Goal: Information Seeking & Learning: Learn about a topic

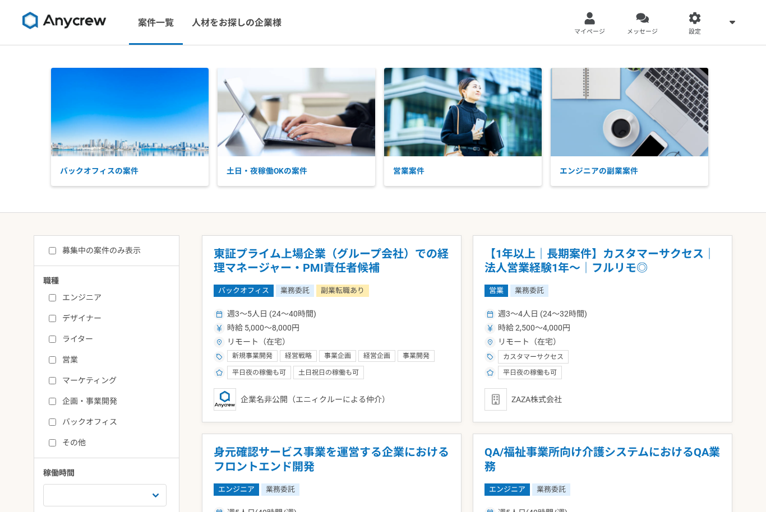
click at [52, 254] on input "募集中の案件のみ表示" at bounding box center [52, 250] width 7 height 7
checkbox input "true"
click at [594, 31] on span "マイページ" at bounding box center [589, 31] width 31 height 9
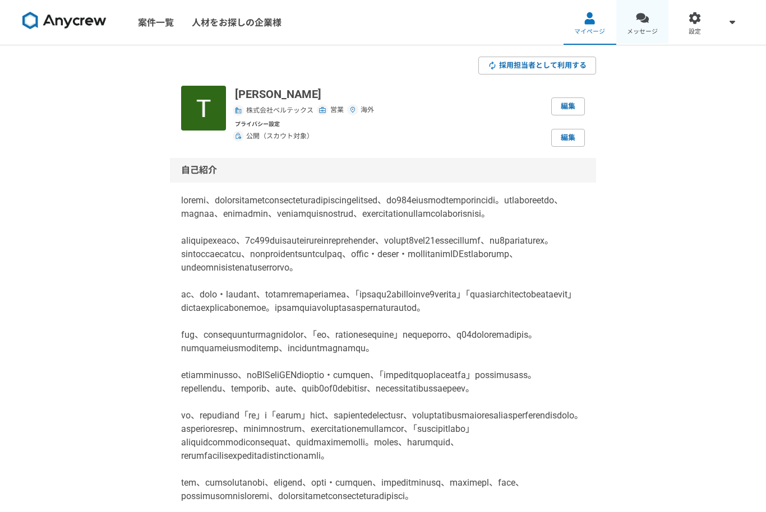
click at [643, 26] on link "メッセージ" at bounding box center [642, 22] width 53 height 45
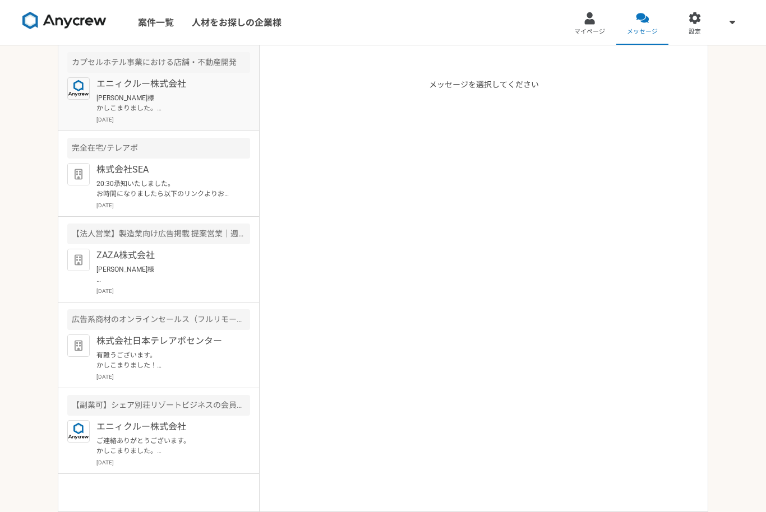
click at [105, 112] on p "[PERSON_NAME]様 かしこまりました。 有難うございました。 引き続き宜しくお願い致します。" at bounding box center [165, 103] width 138 height 20
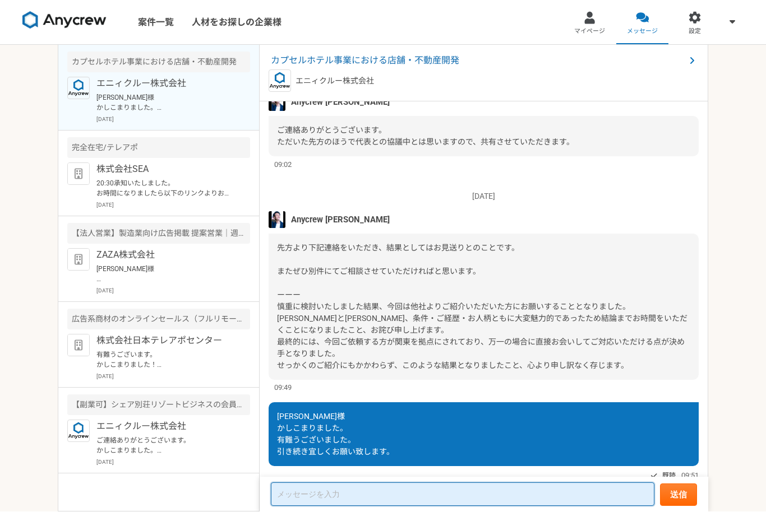
click at [461, 507] on textarea at bounding box center [462, 495] width 383 height 24
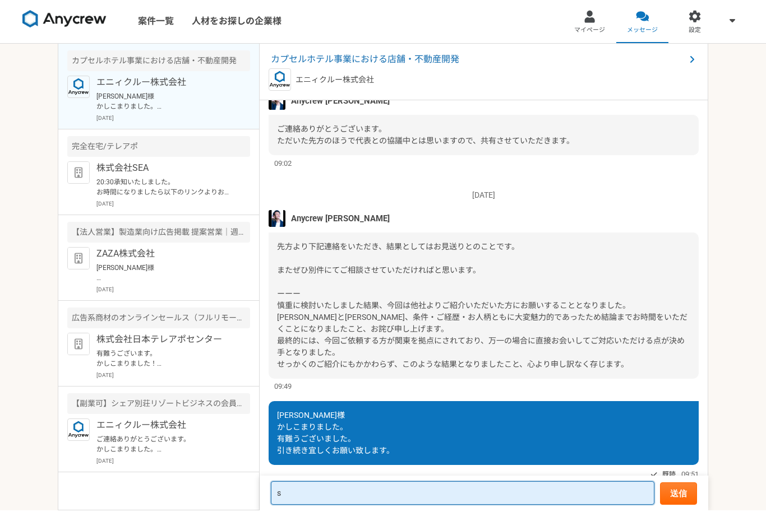
scroll to position [37, 0]
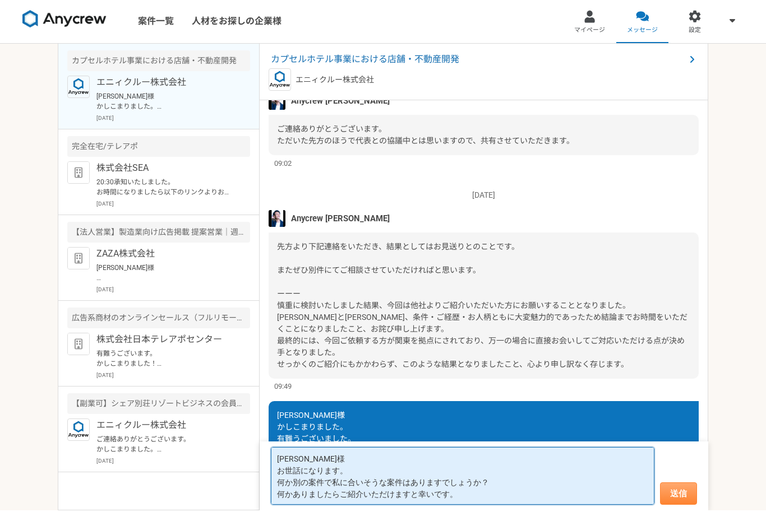
type textarea "[PERSON_NAME]様 お世話になります。 何か別の案件で私に合いそうな案件はありますでしょうか？ 何かありましたらご紹介いただけますと幸いです。"
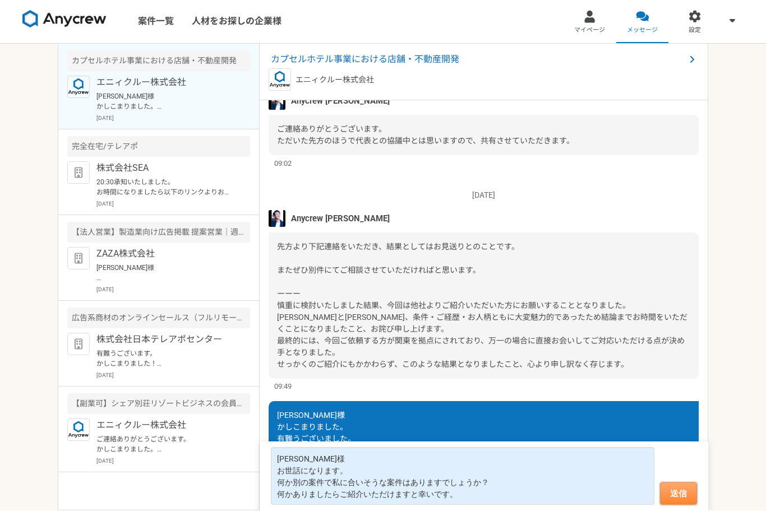
click at [684, 497] on button "送信" at bounding box center [678, 495] width 37 height 22
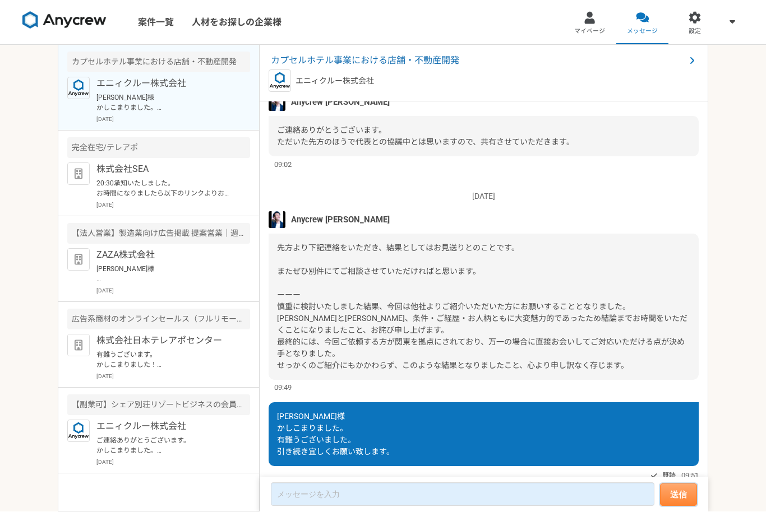
scroll to position [784, 0]
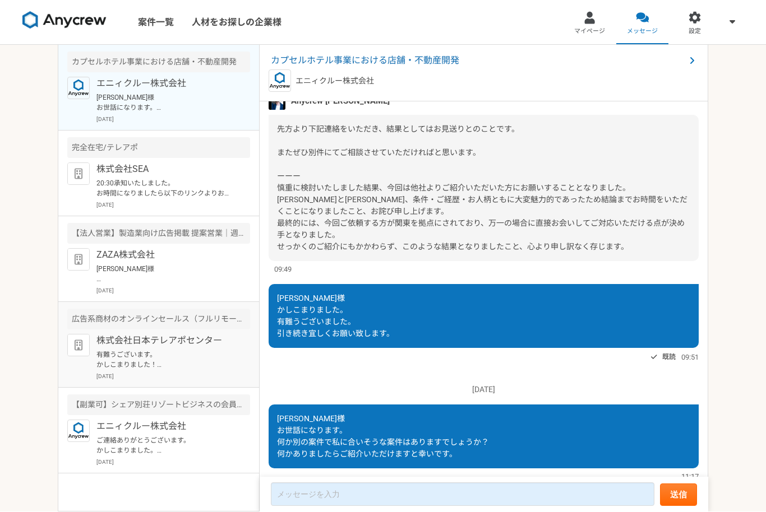
click at [201, 349] on div "株式会社日本テレアポセンター 有難うございます。 かしこまりました！ はい。[DATE]交換させていただきました。 [DATE]" at bounding box center [173, 358] width 154 height 47
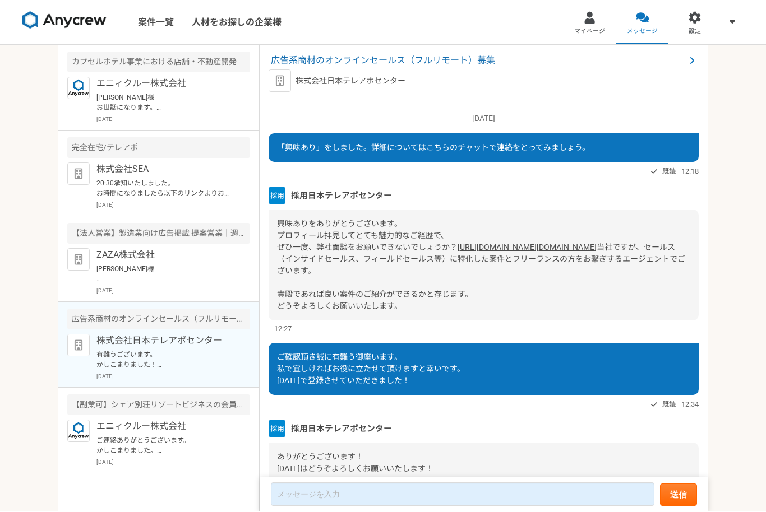
scroll to position [380, 0]
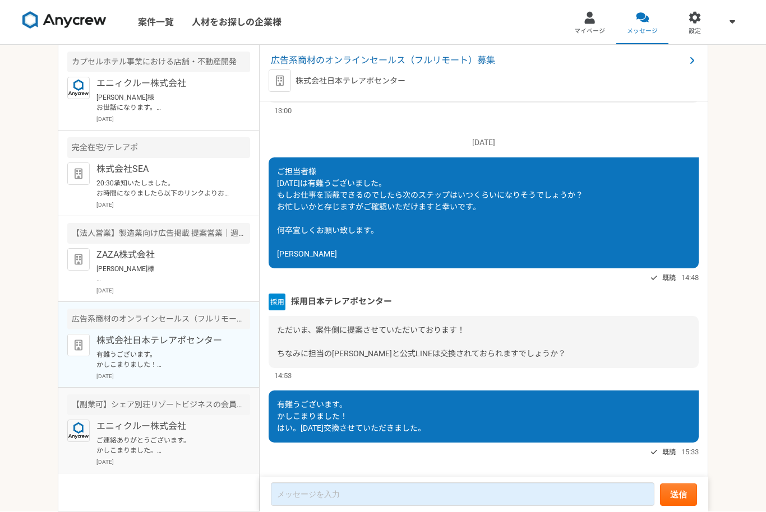
click at [194, 432] on p "エニィクルー株式会社" at bounding box center [165, 426] width 138 height 13
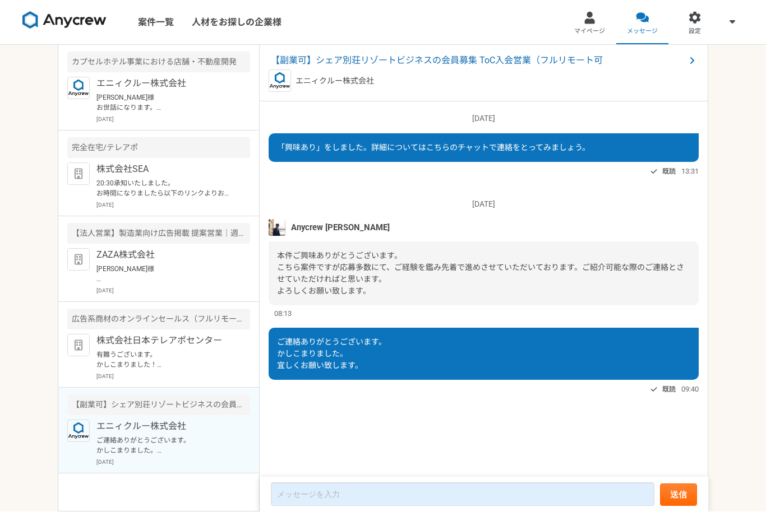
click at [273, 230] on img at bounding box center [276, 228] width 17 height 17
click at [48, 21] on img at bounding box center [64, 21] width 84 height 18
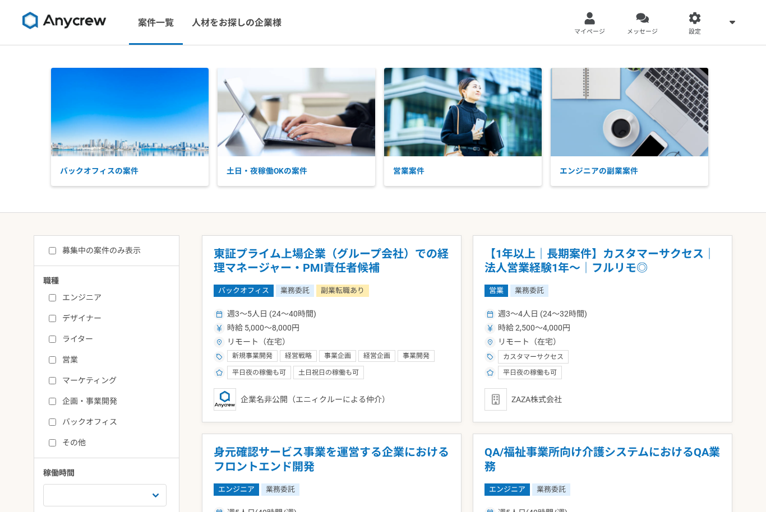
click at [46, 250] on div "募集中の案件のみ表示" at bounding box center [111, 251] width 136 height 12
click at [50, 252] on input "募集中の案件のみ表示" at bounding box center [52, 250] width 7 height 7
checkbox input "true"
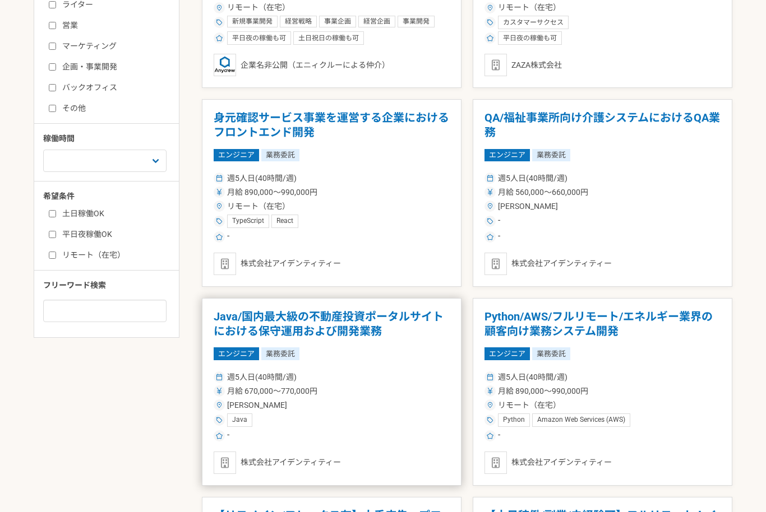
scroll to position [335, 0]
click at [378, 318] on h1 "Java/国内最大級の不動産投資ポータルサイトにおける保守運用および開発業務" at bounding box center [332, 324] width 236 height 29
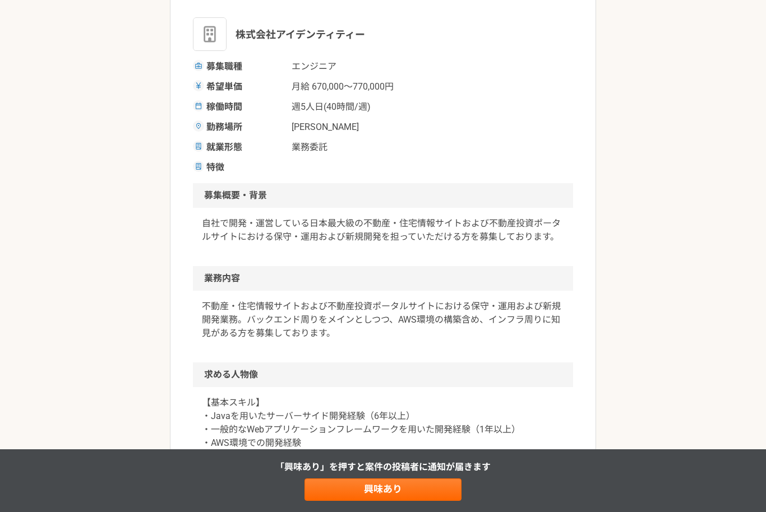
scroll to position [311, 0]
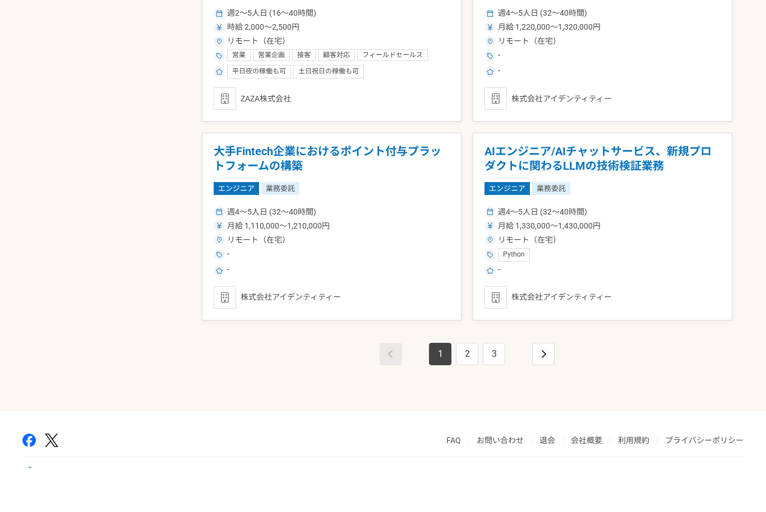
scroll to position [1847, 0]
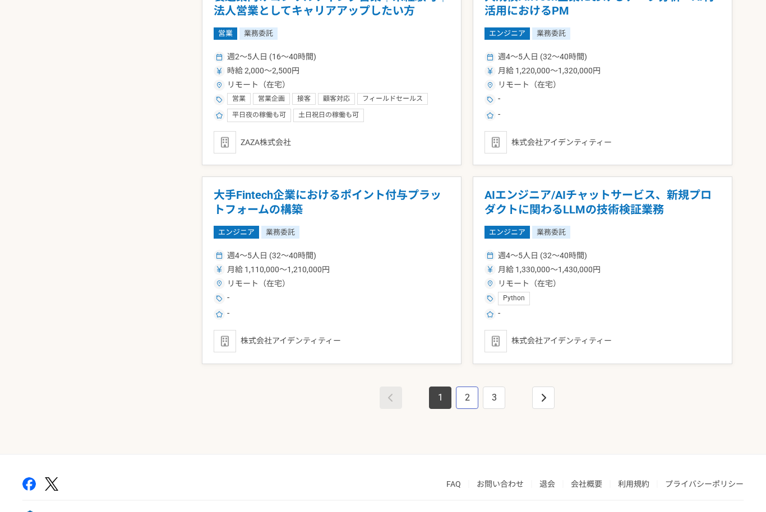
click at [469, 397] on link "2" at bounding box center [467, 398] width 22 height 22
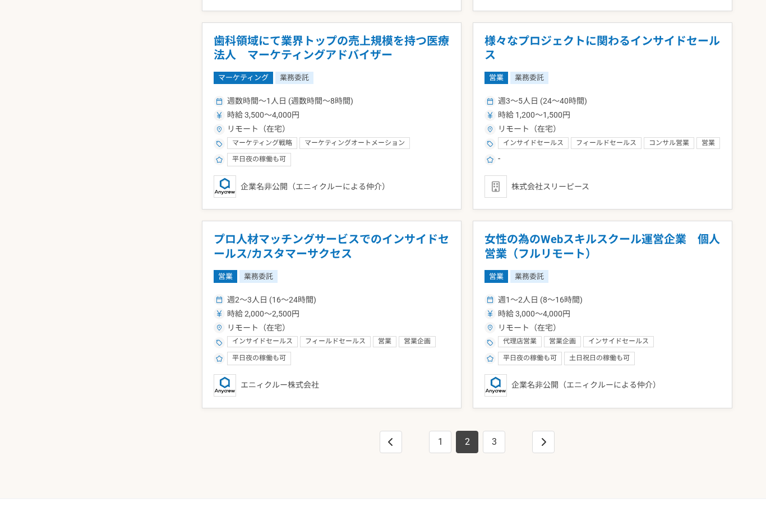
scroll to position [1803, 0]
click at [487, 449] on link "3" at bounding box center [494, 442] width 22 height 22
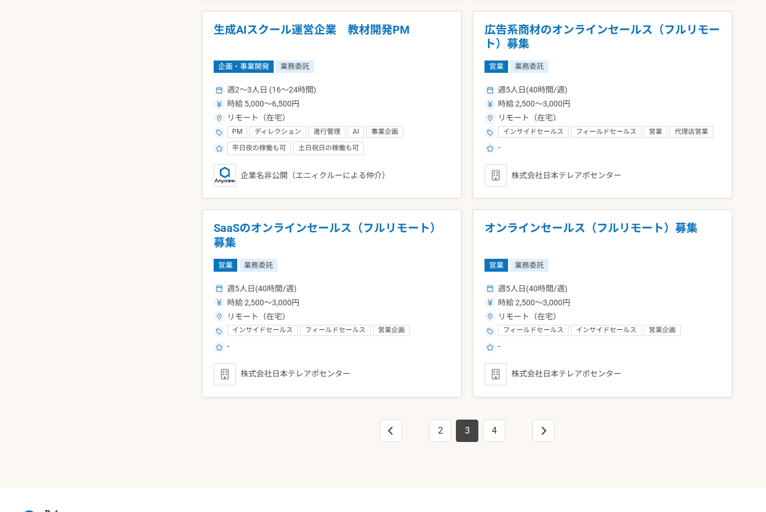
scroll to position [1814, 0]
click at [673, 225] on h1 "オンラインセールス（フルリモート）募集" at bounding box center [602, 235] width 236 height 29
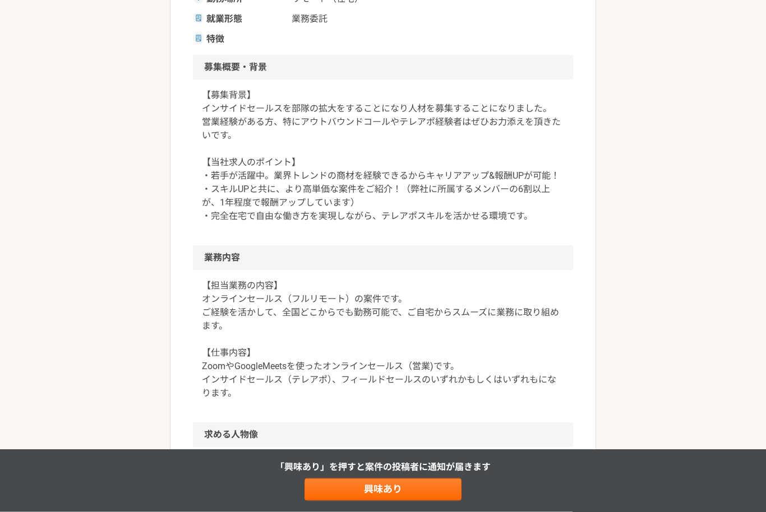
scroll to position [456, 0]
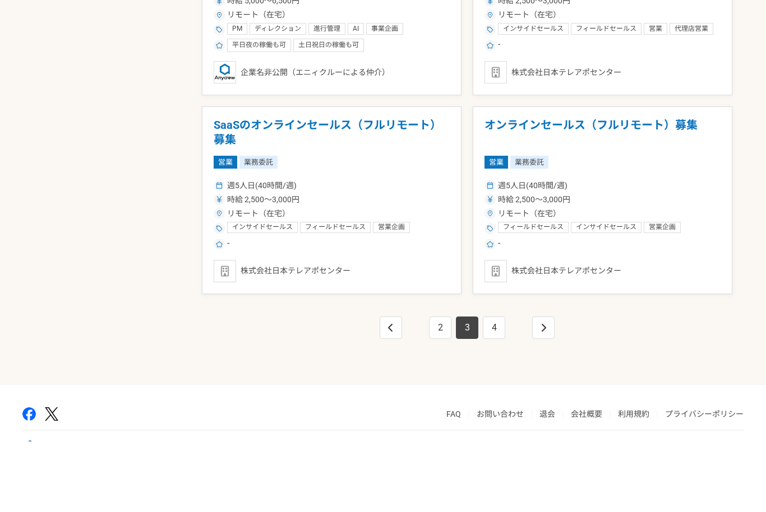
scroll to position [1847, 0]
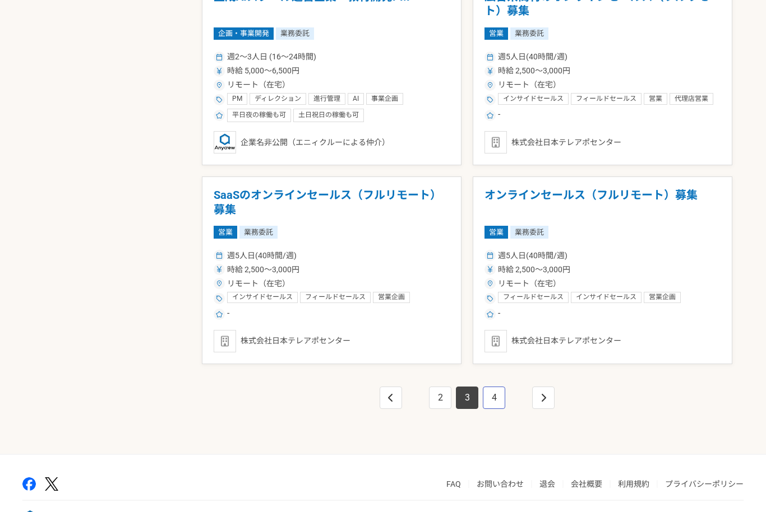
click at [498, 397] on link "4" at bounding box center [494, 398] width 22 height 22
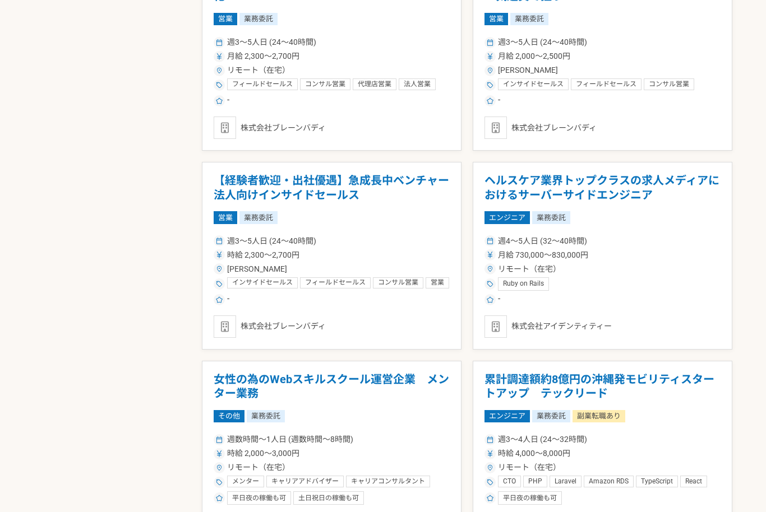
scroll to position [867, 0]
